Goal: Information Seeking & Learning: Learn about a topic

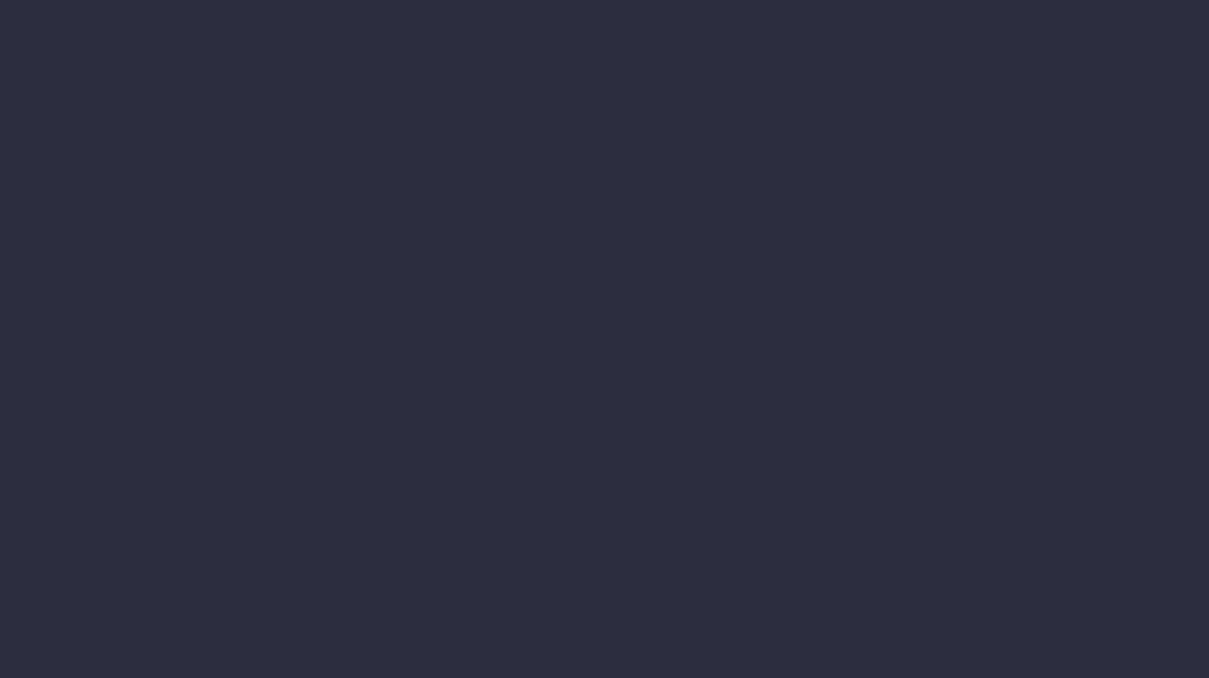
select select "finances"
select select "job"
select select "billing"
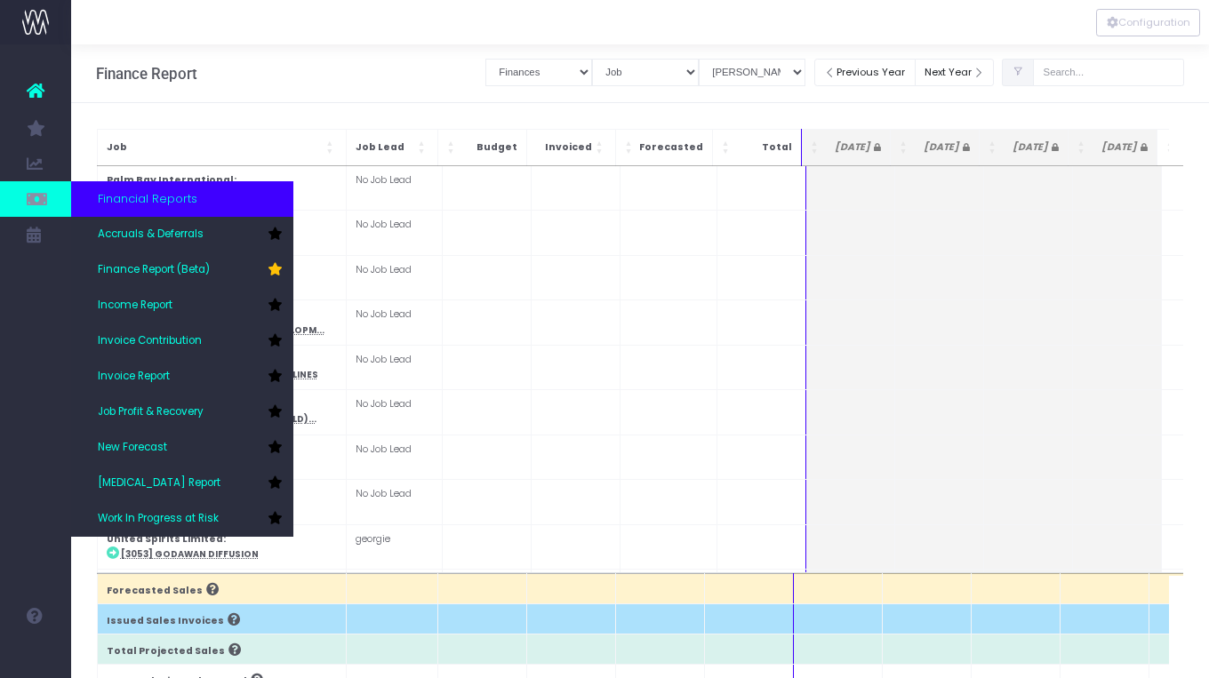
click at [167, 205] on span "Financial Reports" at bounding box center [148, 199] width 100 height 18
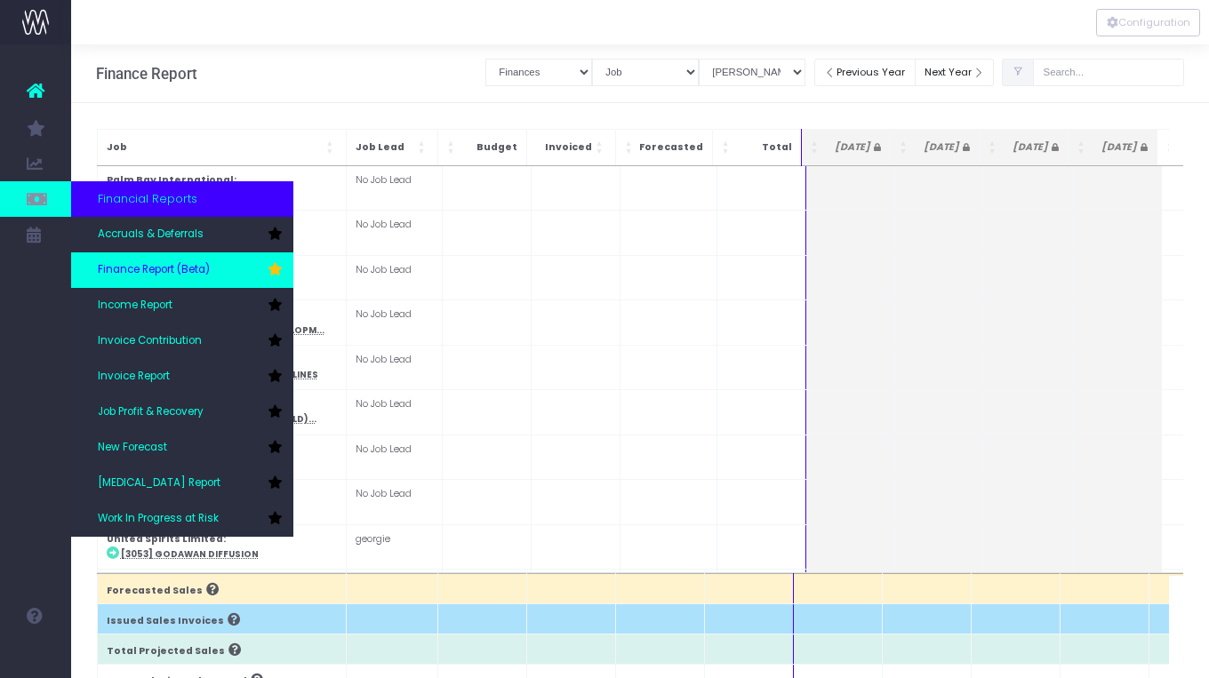
click at [154, 256] on link "Finance Report (Beta)" at bounding box center [182, 270] width 222 height 36
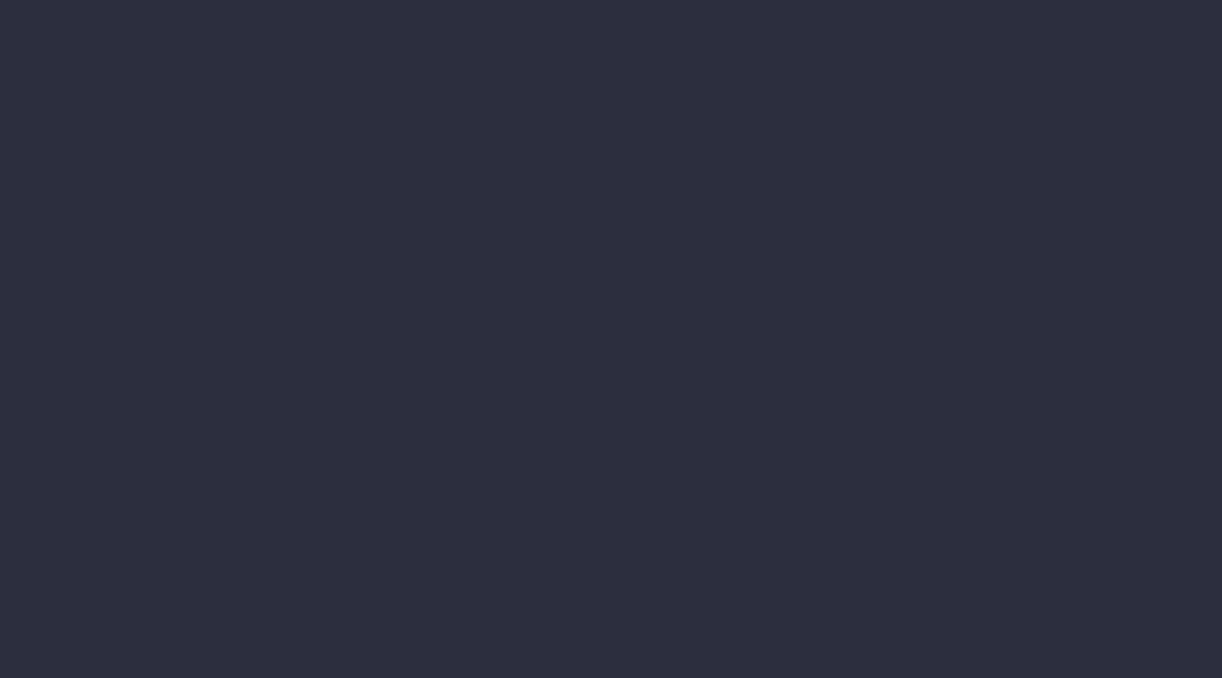
select select "finances"
select select "job"
select select "billing"
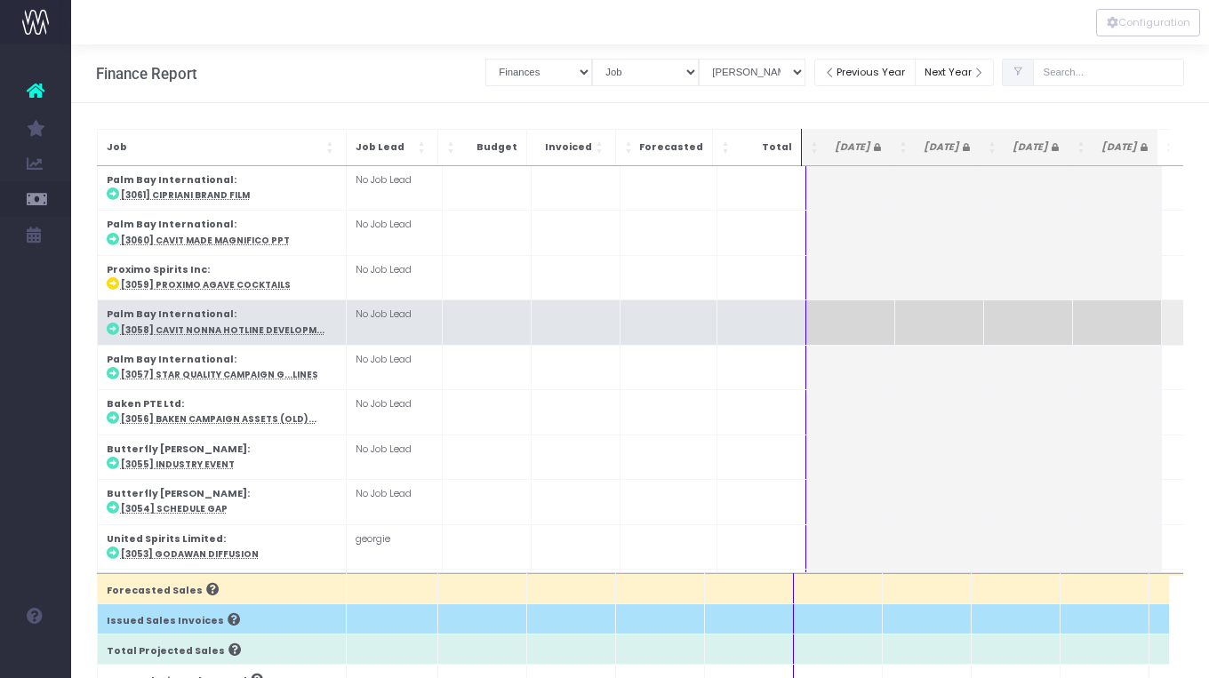
scroll to position [632, 0]
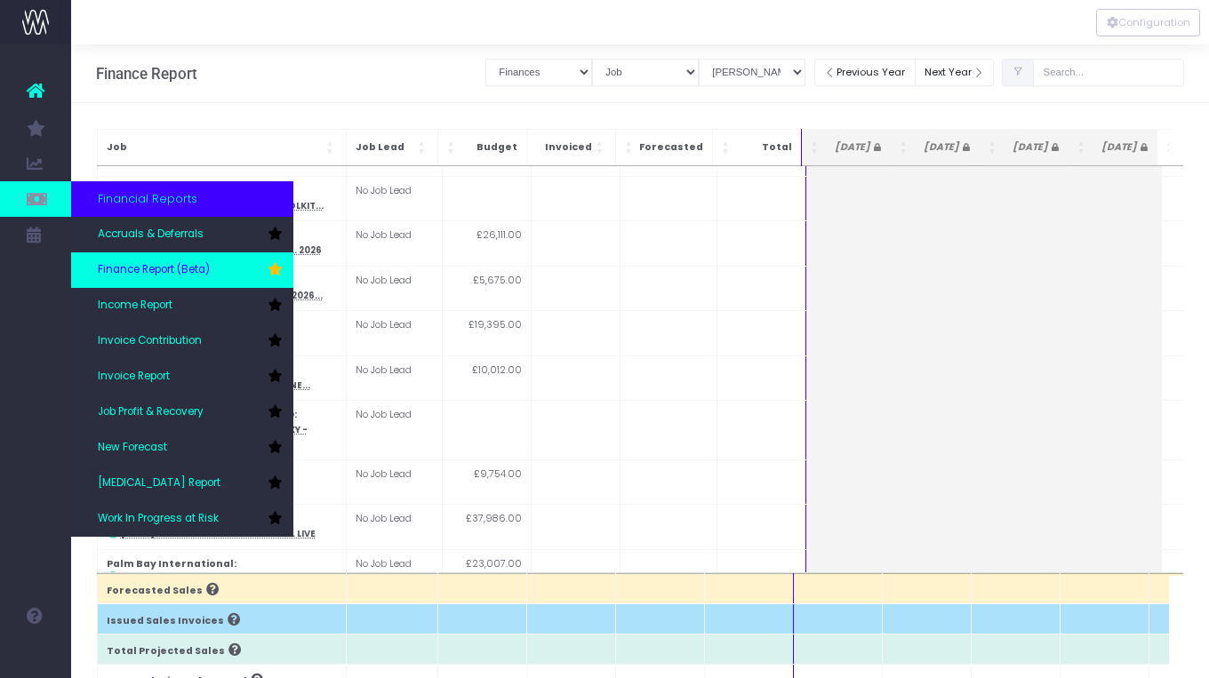
click at [163, 260] on link "Finance Report (Beta)" at bounding box center [182, 270] width 222 height 36
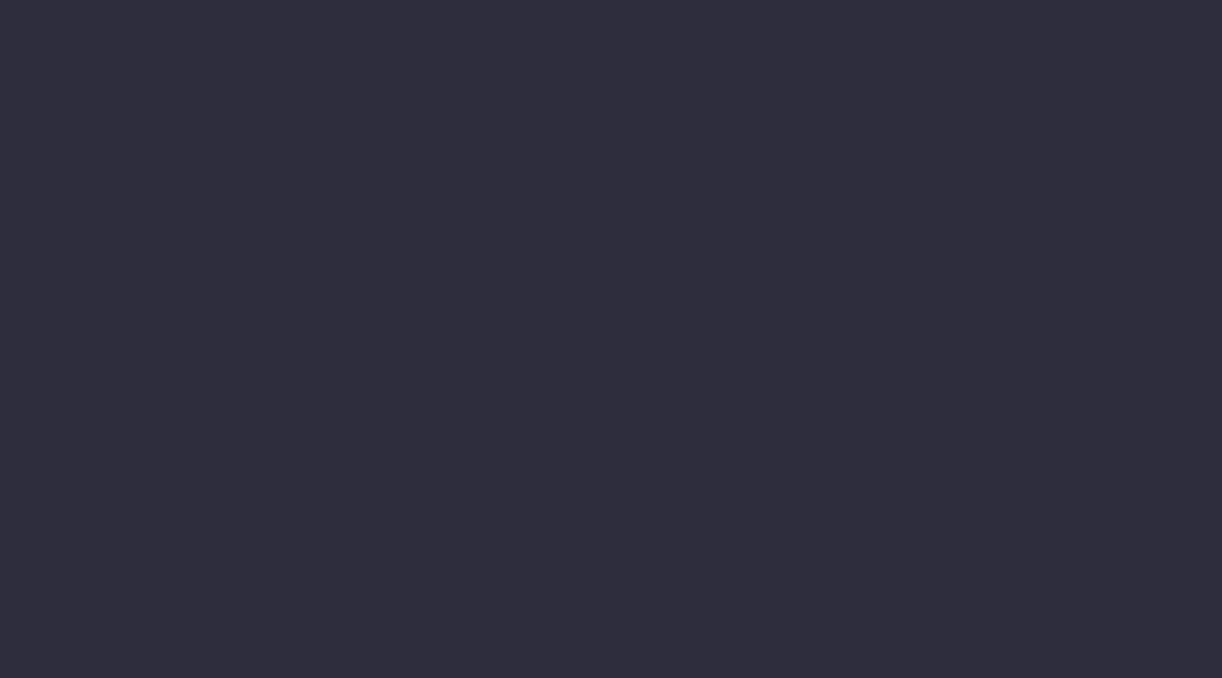
select select "finances"
select select "job"
select select "billing"
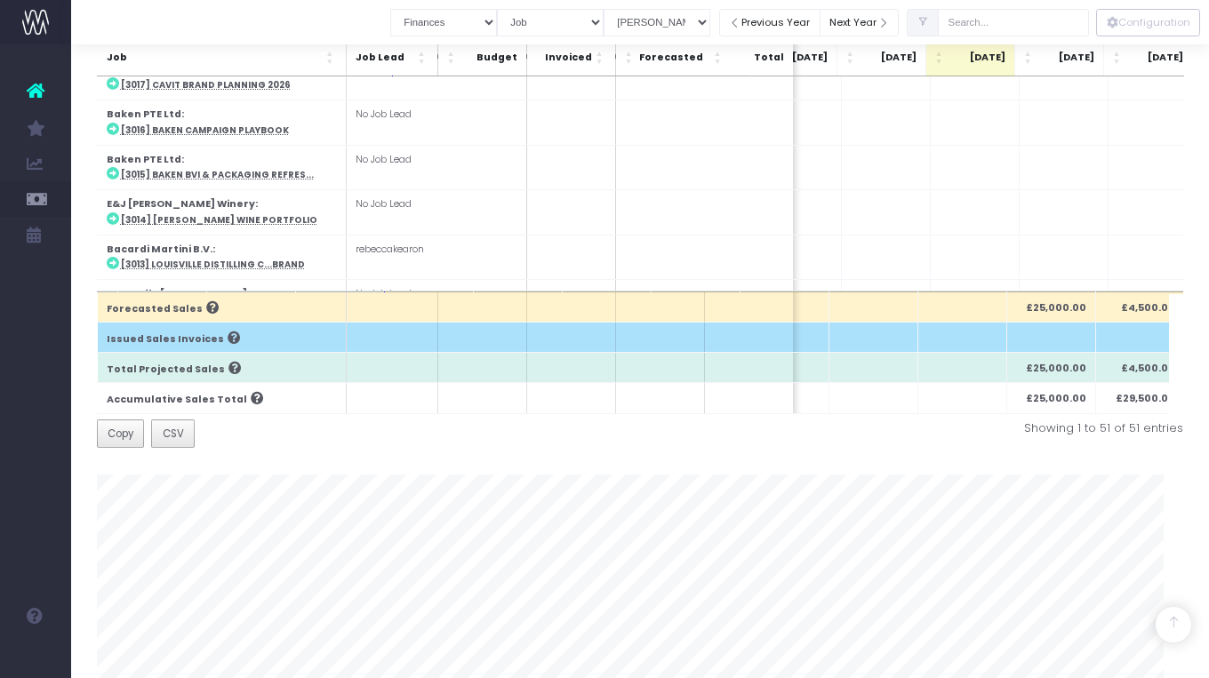
scroll to position [171, 0]
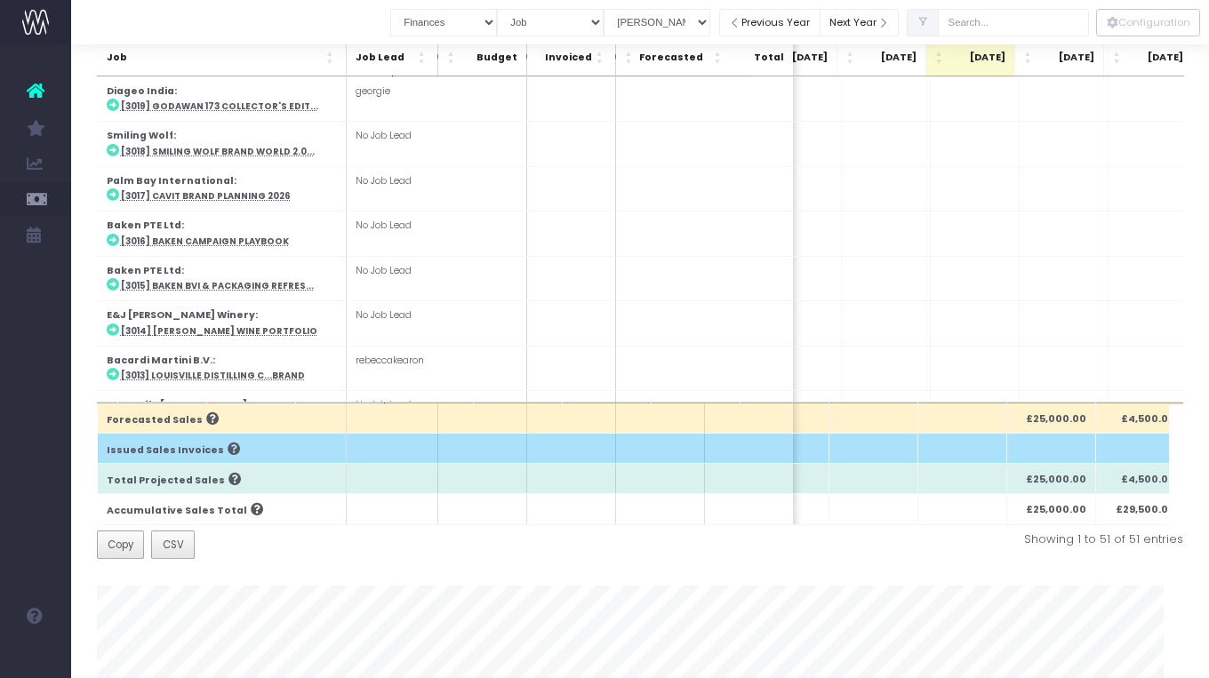
click at [487, 435] on td "£3,250.00" at bounding box center [481, 457] width 89 height 44
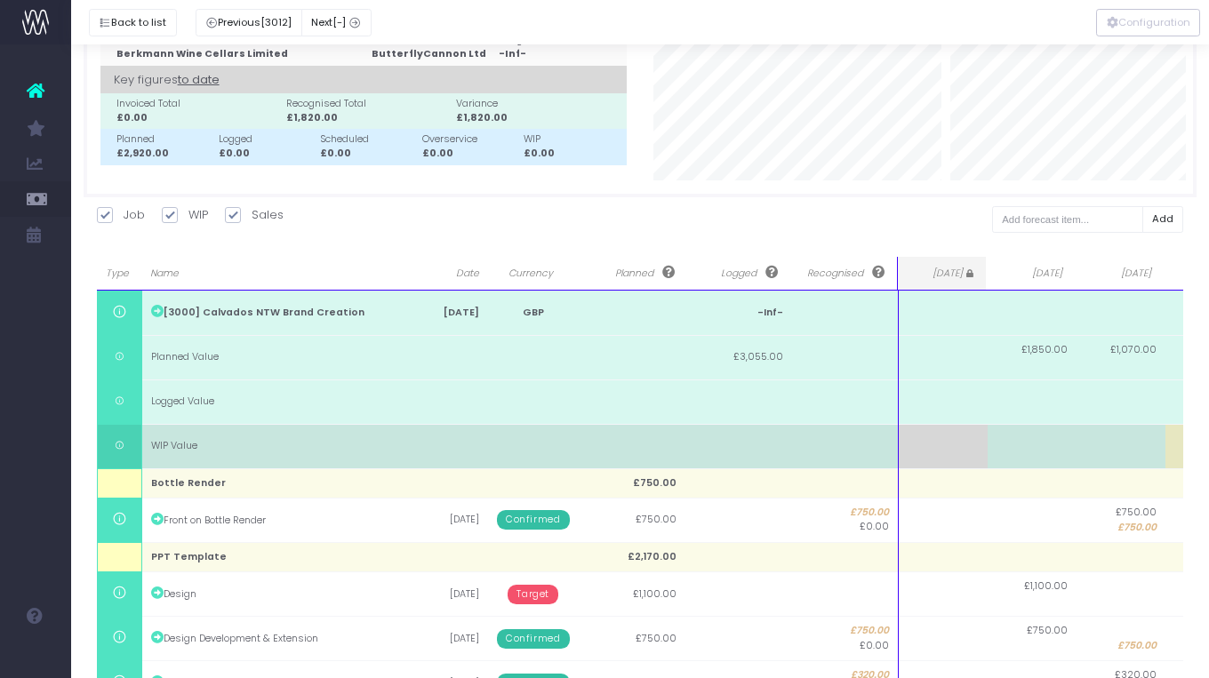
scroll to position [204, 0]
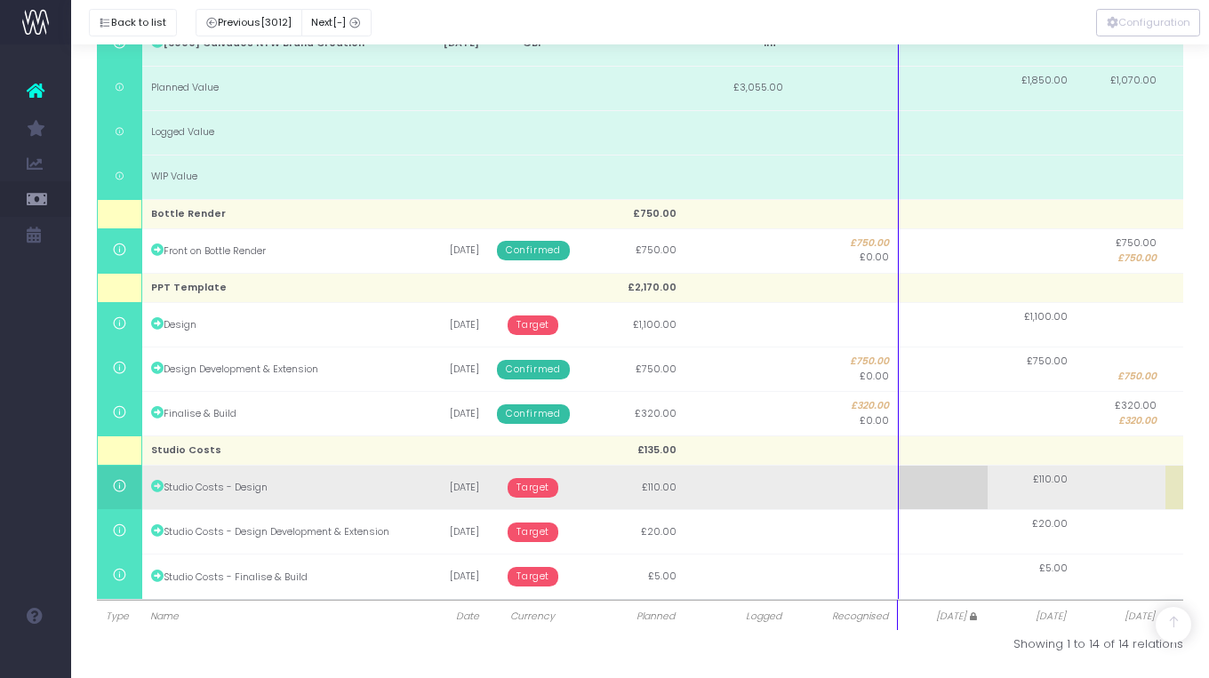
click at [1051, 481] on td "£110.00" at bounding box center [1031, 488] width 89 height 44
type input "110"
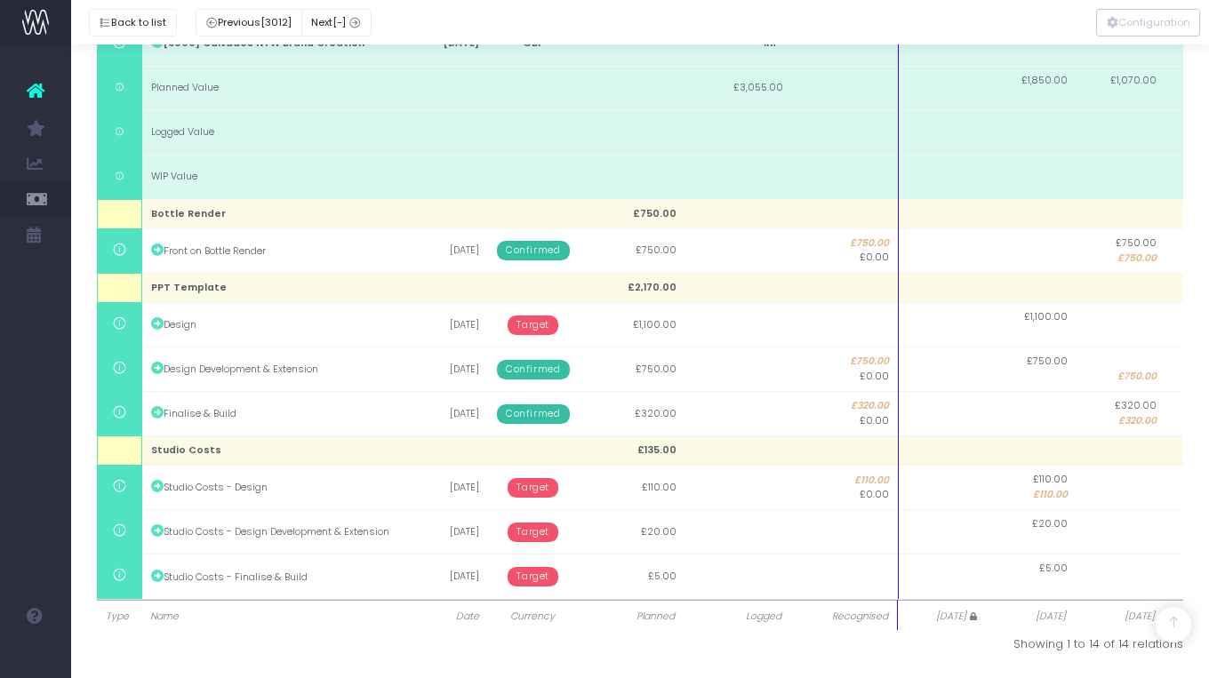
click at [25, 84] on link at bounding box center [35, 90] width 71 height 39
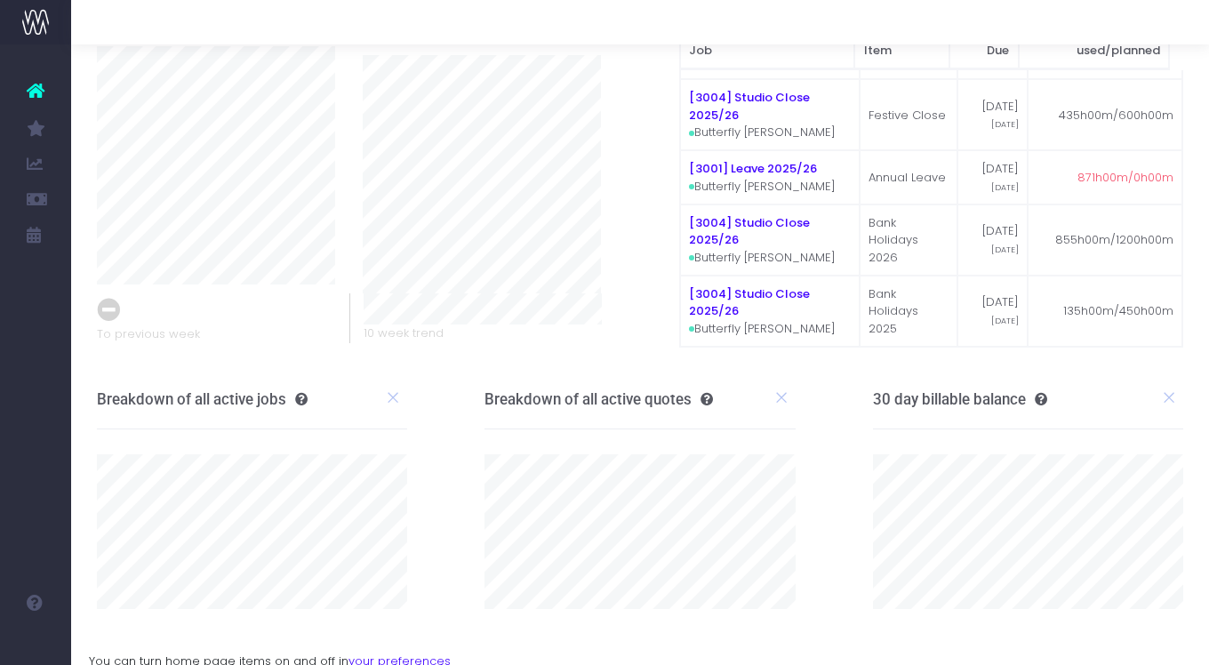
scroll to position [88, 0]
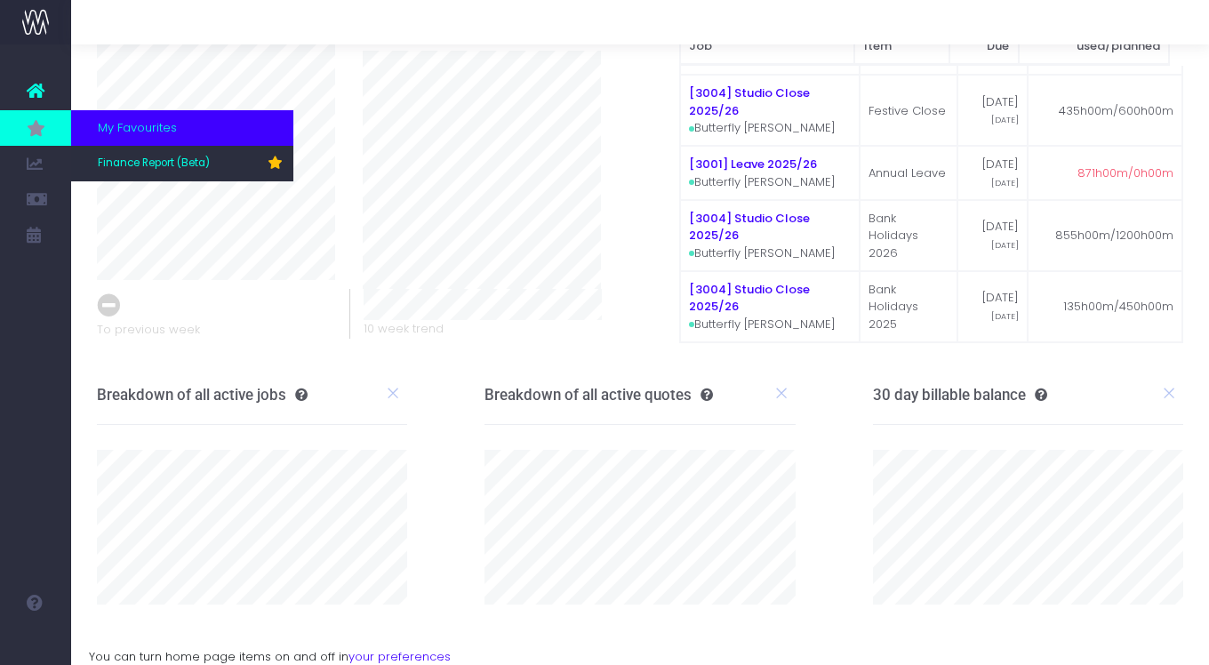
click at [37, 115] on link at bounding box center [35, 128] width 71 height 36
